Goal: Download file/media

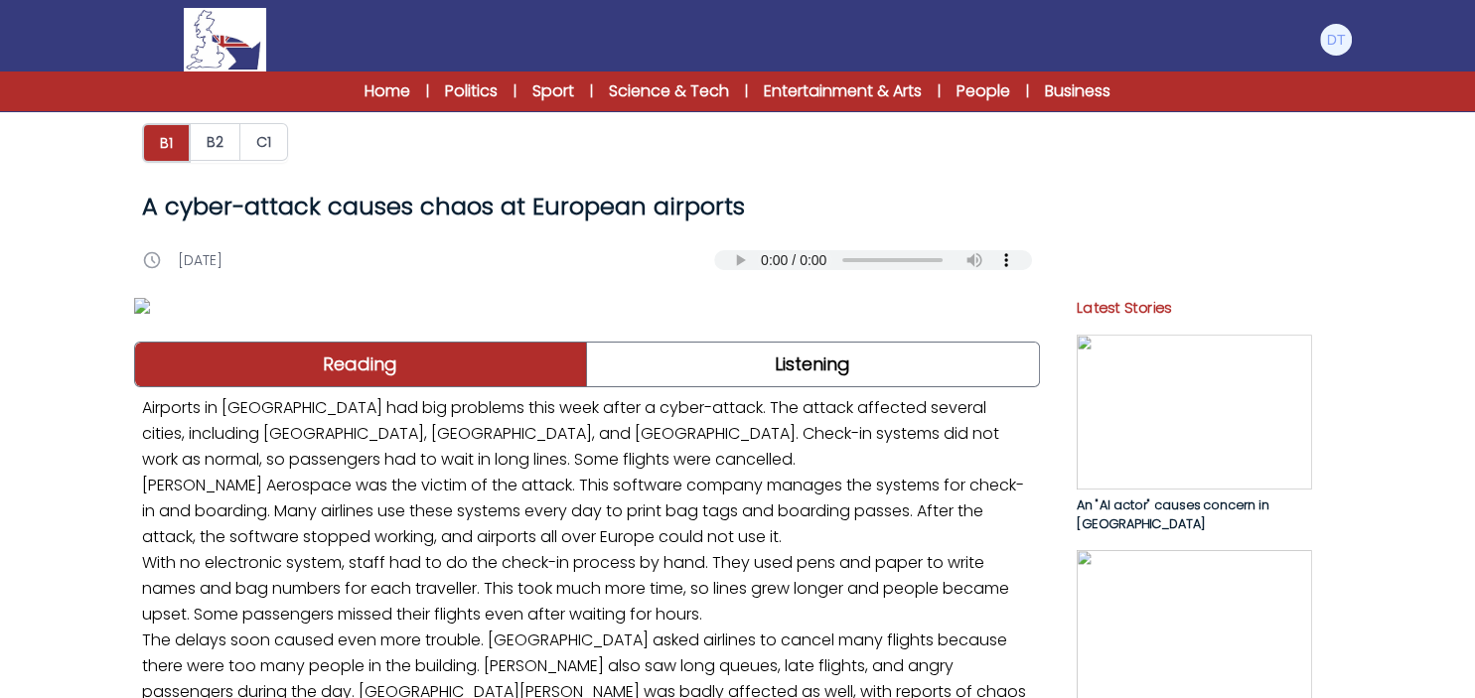
drag, startPoint x: 764, startPoint y: 209, endPoint x: 141, endPoint y: 226, distance: 623.0
click at [141, 226] on div "A cyber-attack causes chaos at European airports" at bounding box center [587, 207] width 906 height 48
copy h1 "A cyber-attack causes chaos at European airports"
click at [367, 94] on link "Home" at bounding box center [388, 91] width 46 height 24
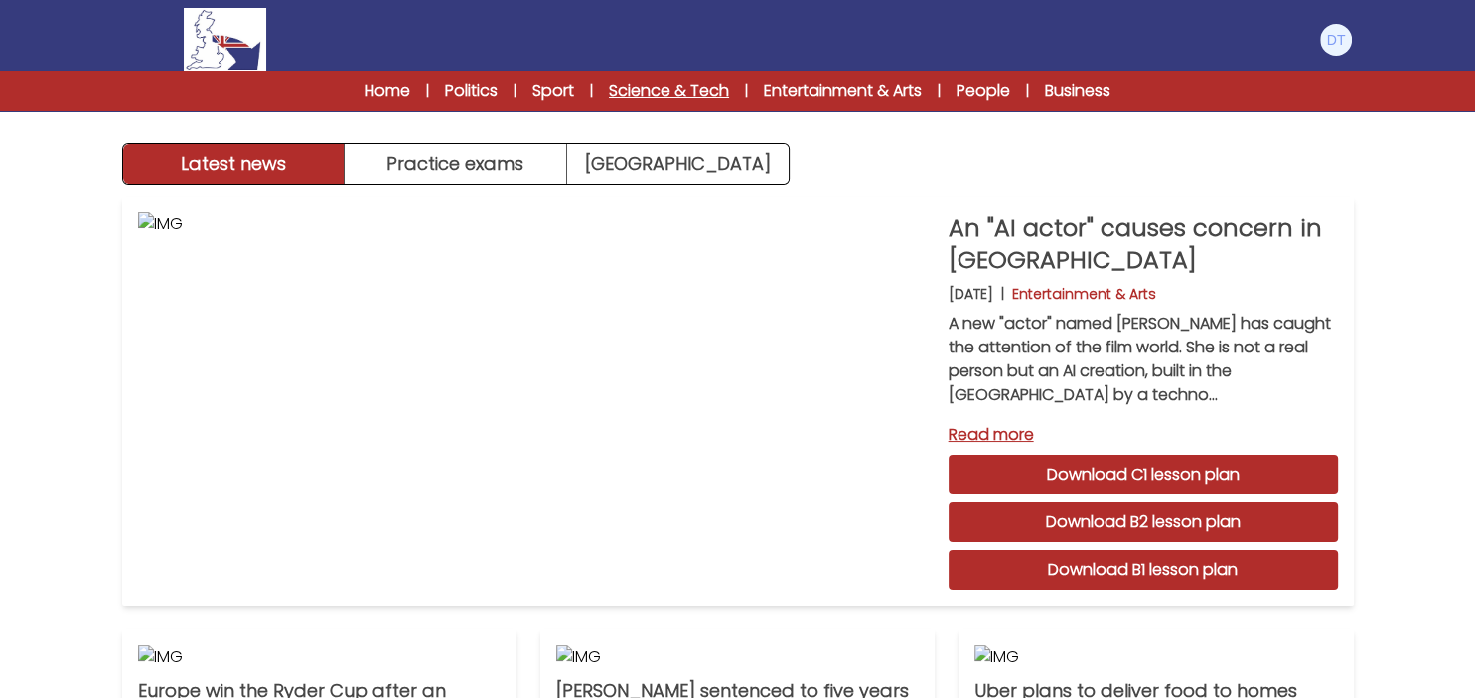
click at [650, 85] on link "Science & Tech" at bounding box center [669, 91] width 120 height 24
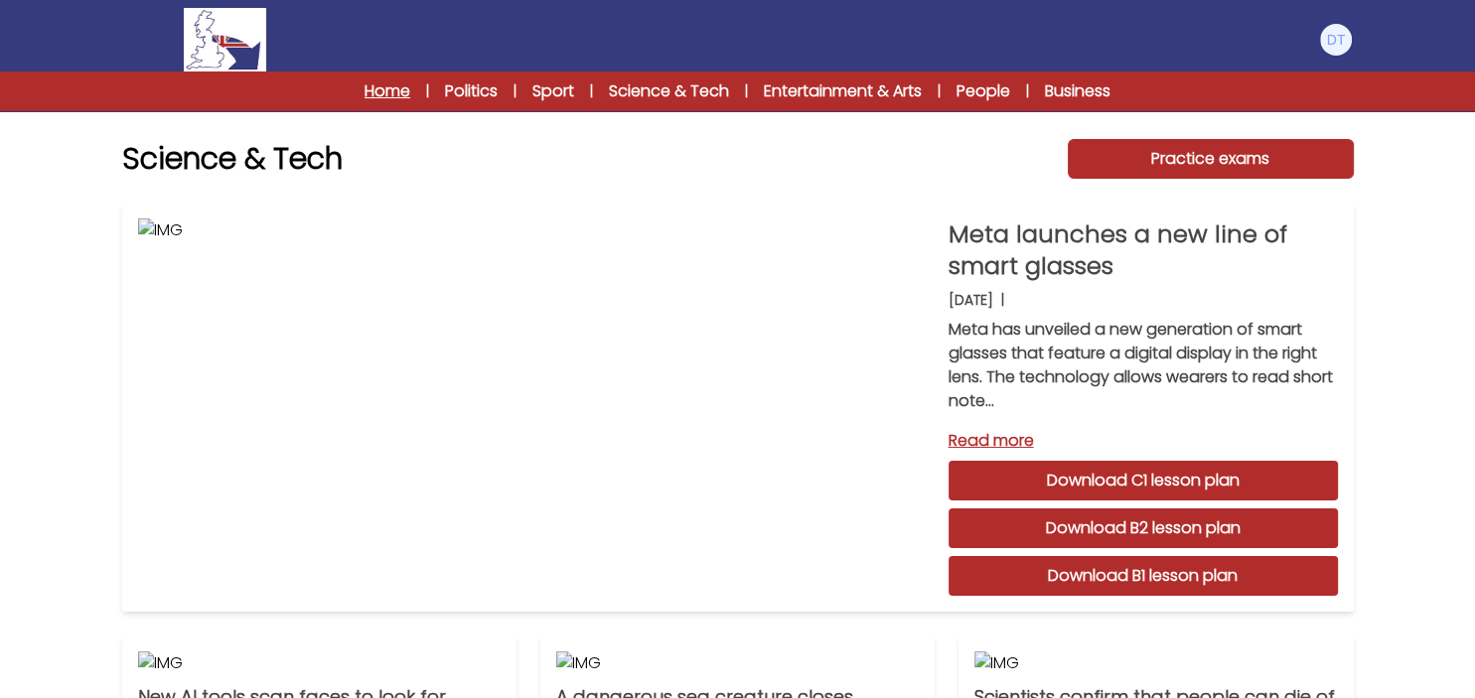
click at [369, 88] on link "Home" at bounding box center [388, 91] width 46 height 24
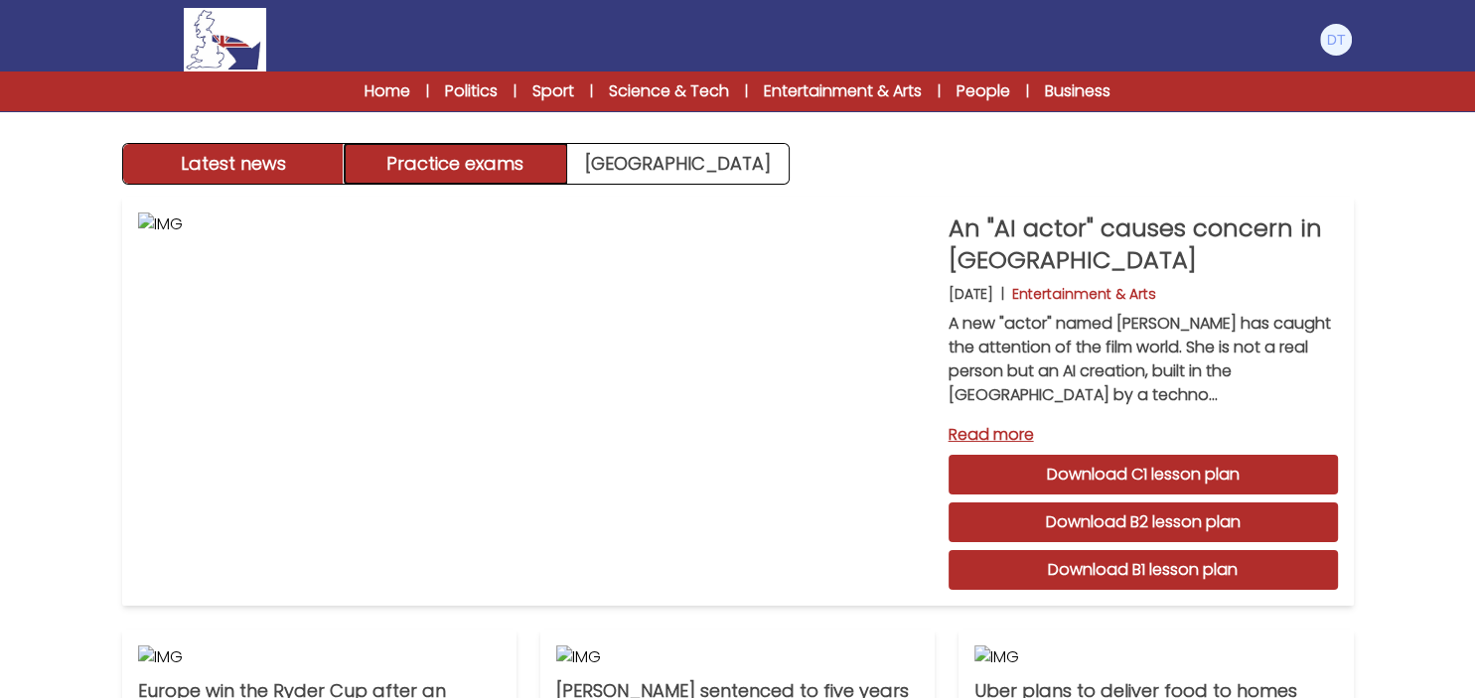
click at [440, 163] on button "Practice exams" at bounding box center [456, 164] width 222 height 40
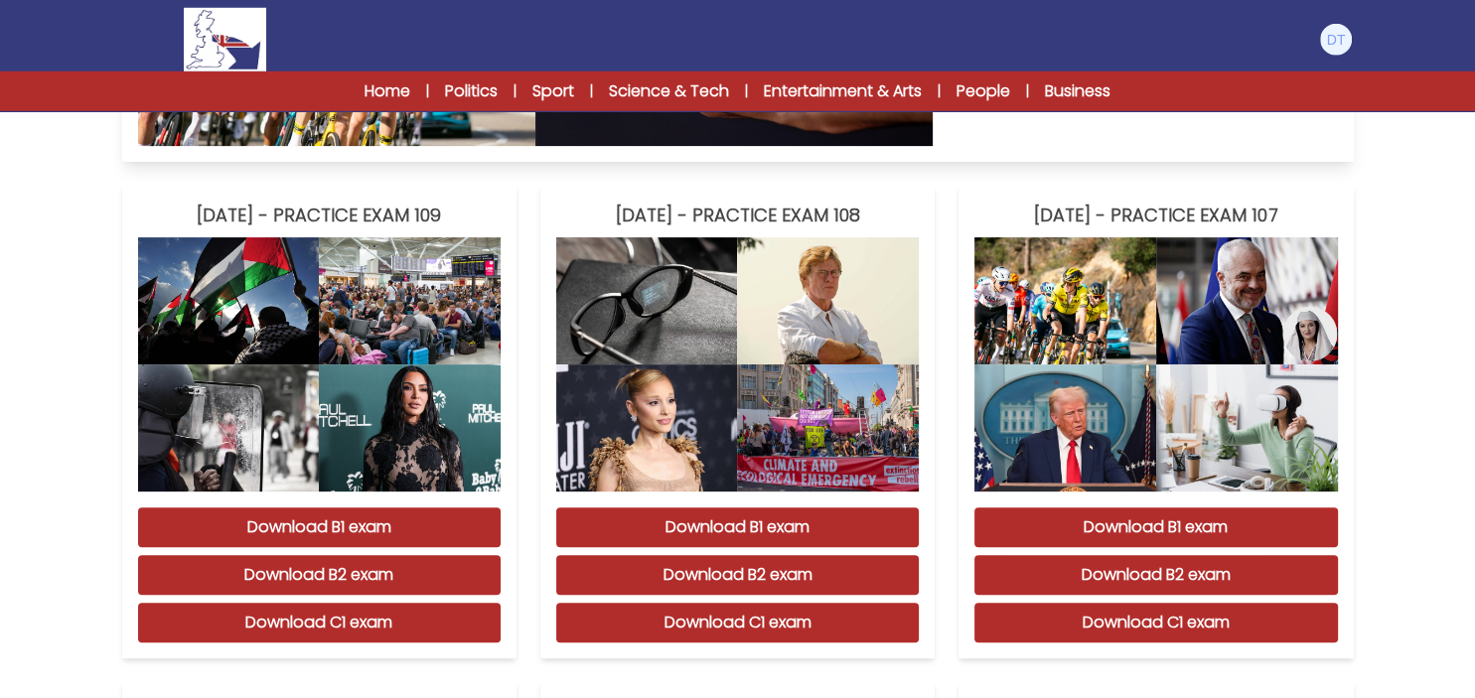
scroll to position [524, 0]
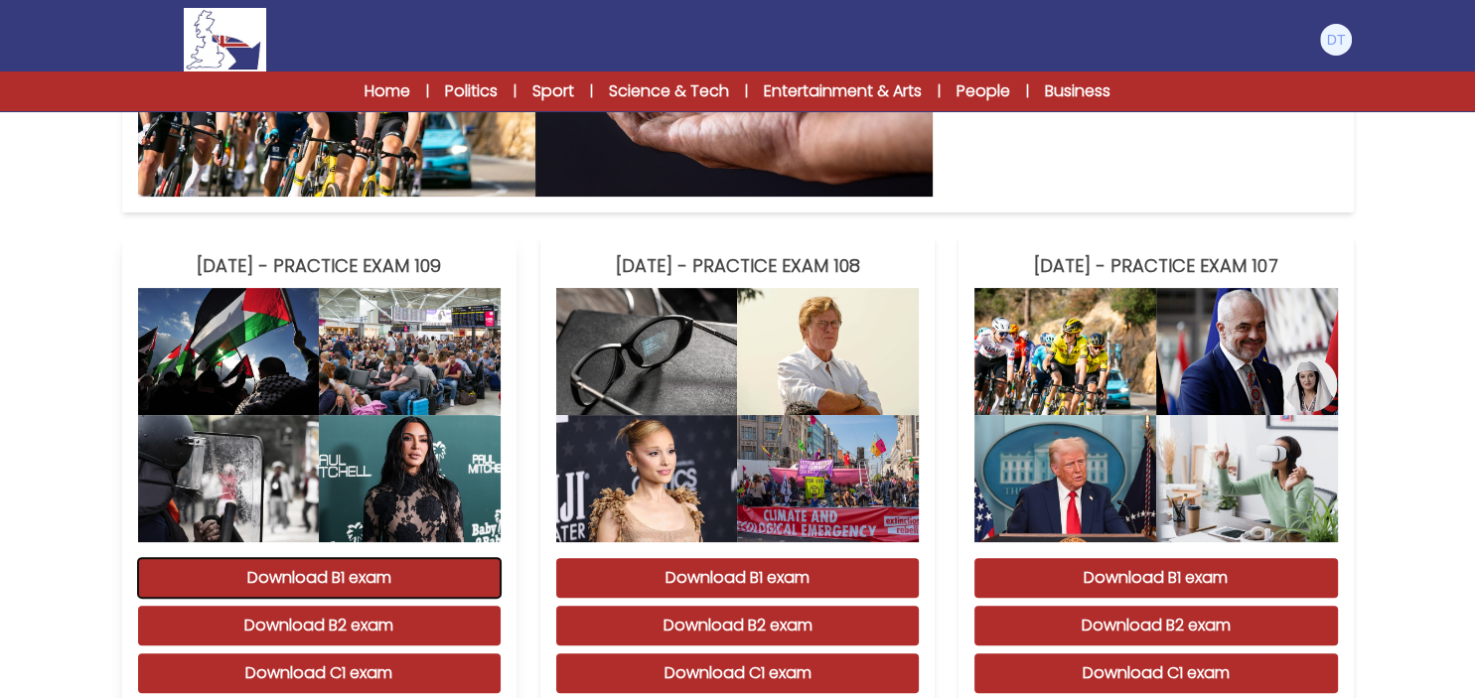
click at [340, 598] on button "Download B1 exam" at bounding box center [319, 578] width 363 height 40
